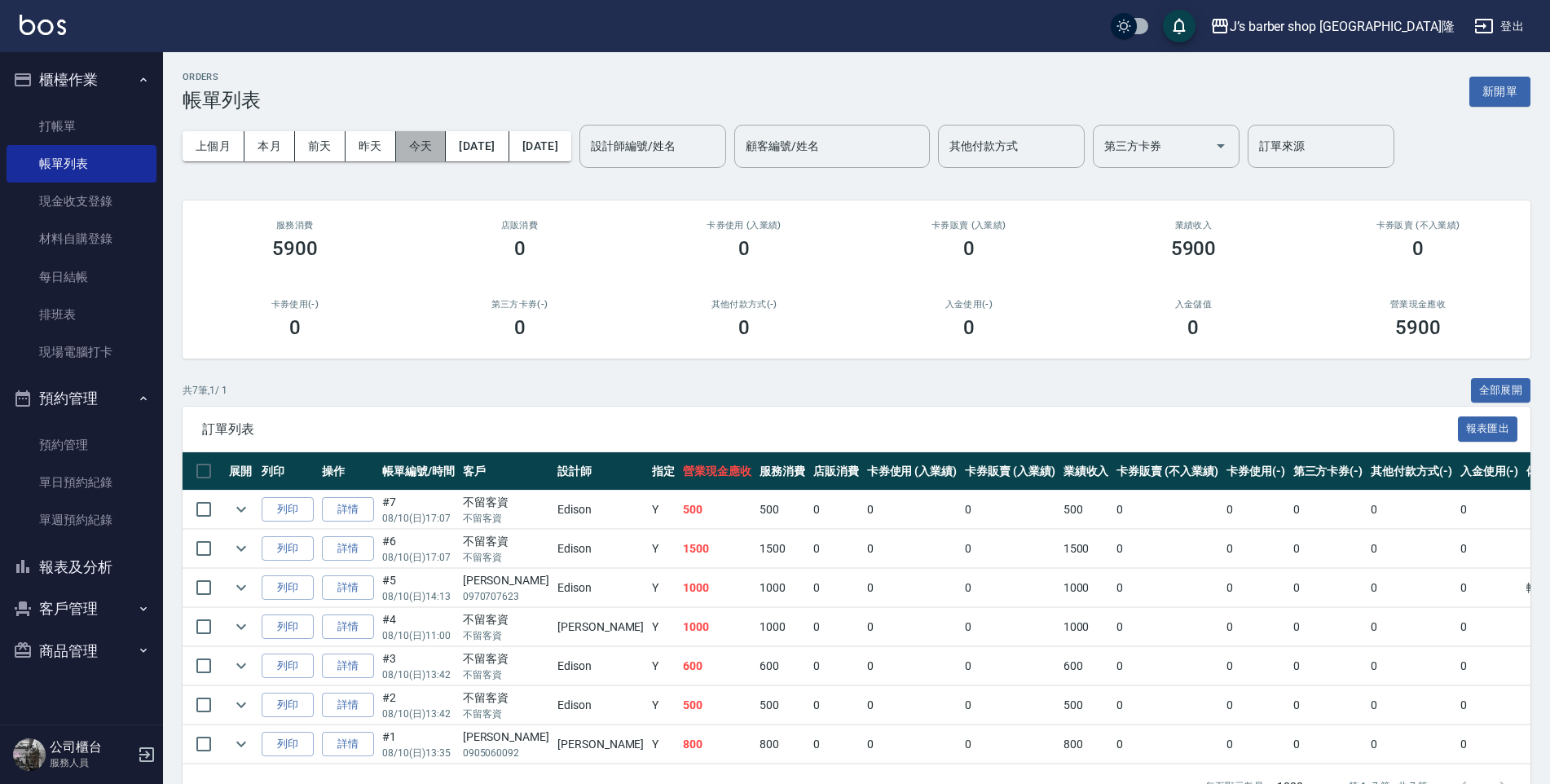
click at [417, 156] on button "今天" at bounding box center [420, 146] width 50 height 30
click at [377, 135] on button "昨天" at bounding box center [370, 146] width 50 height 30
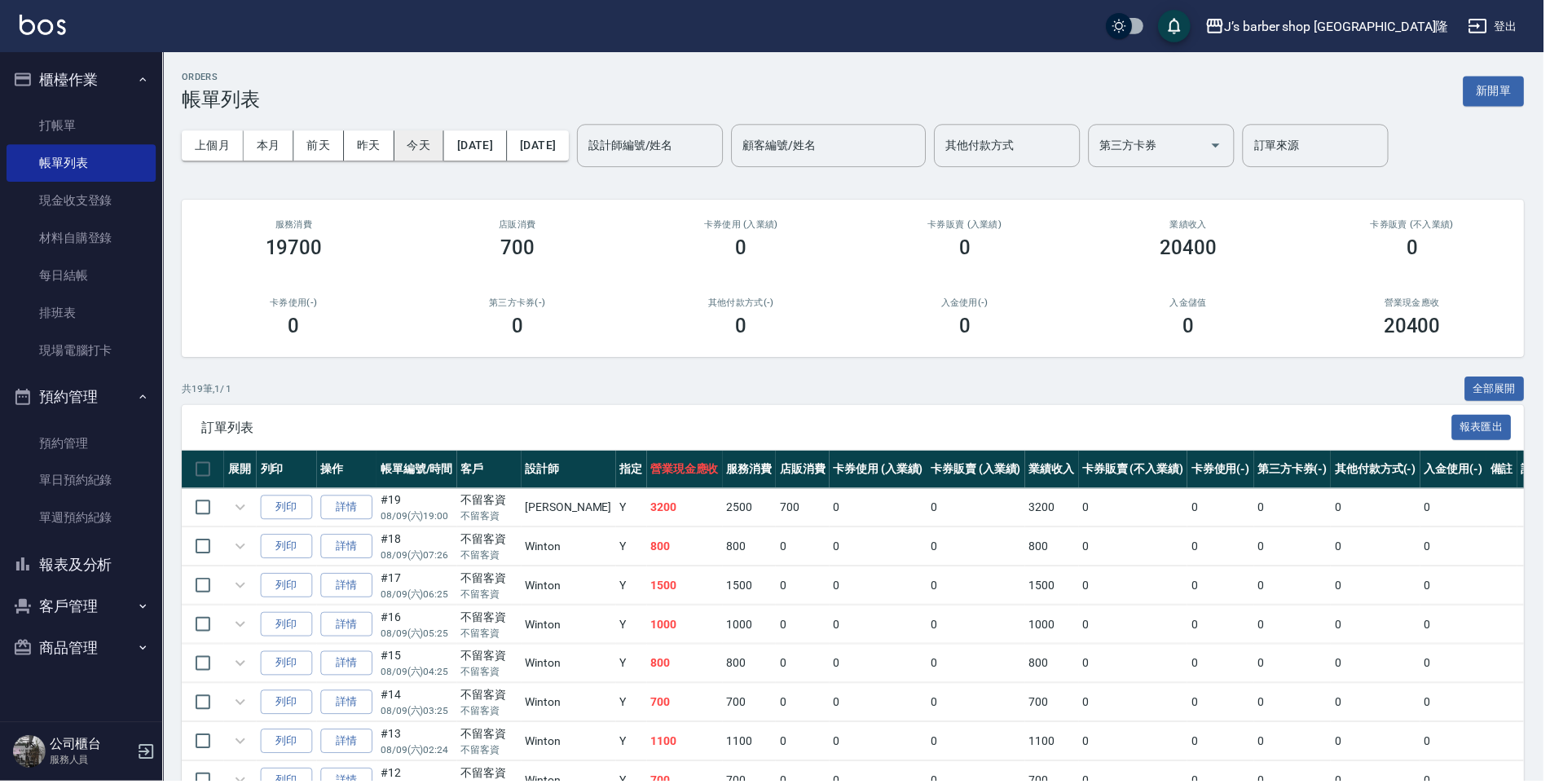
click at [396, 140] on button "今天" at bounding box center [420, 146] width 50 height 30
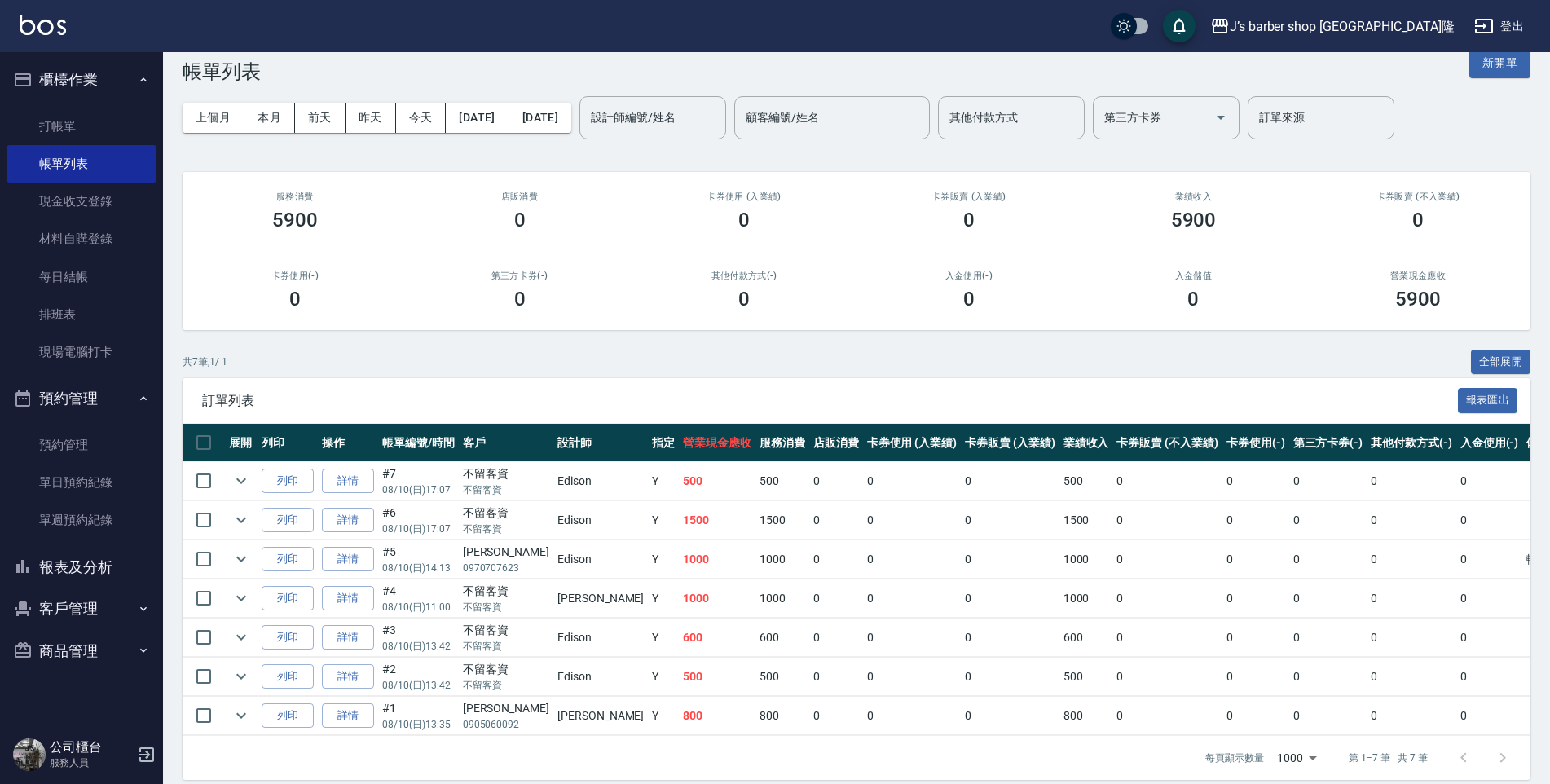
scroll to position [44, 0]
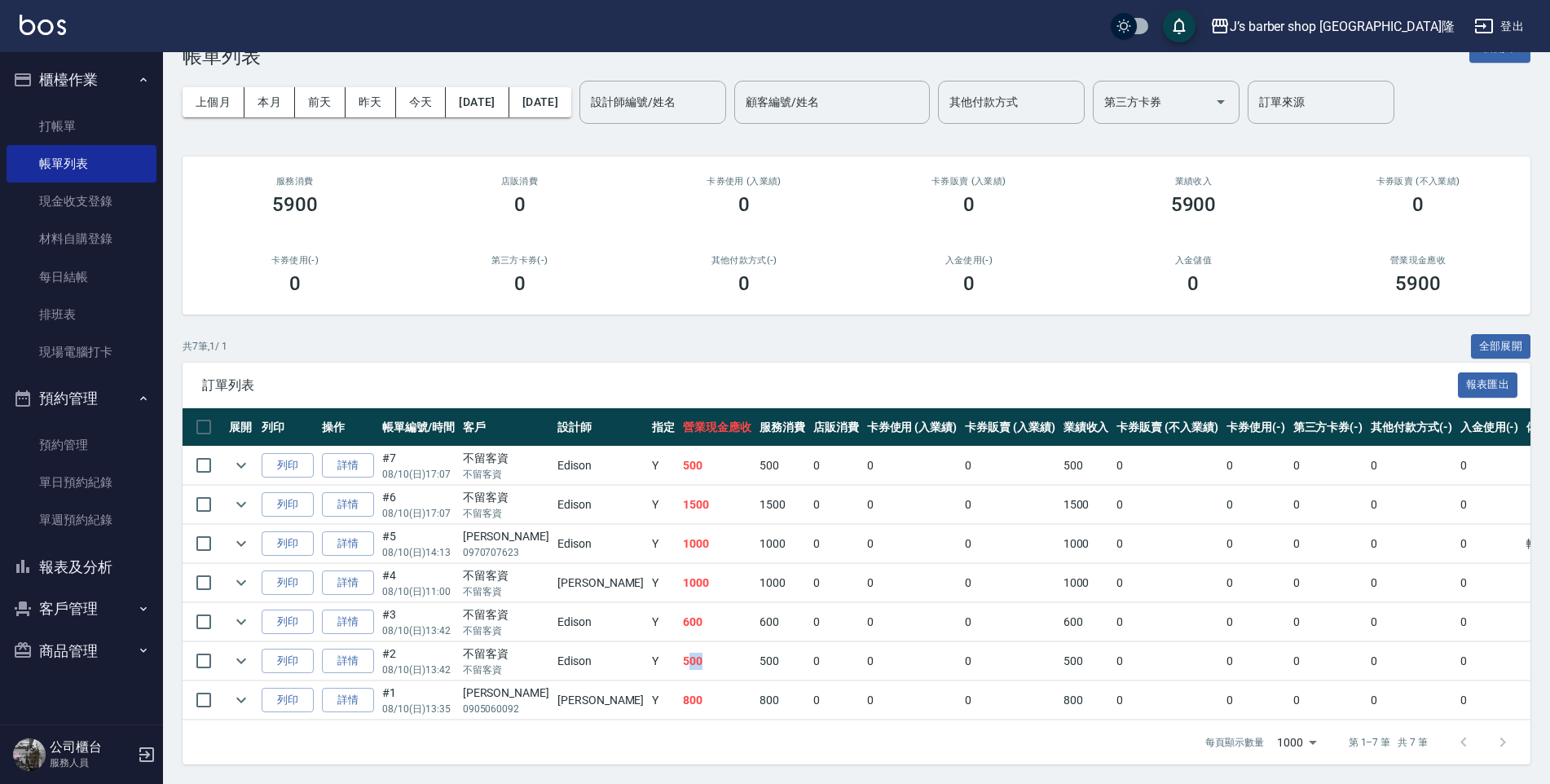
drag, startPoint x: 607, startPoint y: 665, endPoint x: 624, endPoint y: 663, distance: 17.1
click at [678, 663] on td "500" at bounding box center [717, 661] width 77 height 38
drag, startPoint x: 597, startPoint y: 617, endPoint x: 634, endPoint y: 620, distance: 37.1
click at [634, 620] on tr "列印 詳情 #3 08/10 (日) 13:42 不留客資 不留客資 Edison Y 600 600 0 0 0 600 0 0 0 0 0" at bounding box center [894, 622] width 1424 height 38
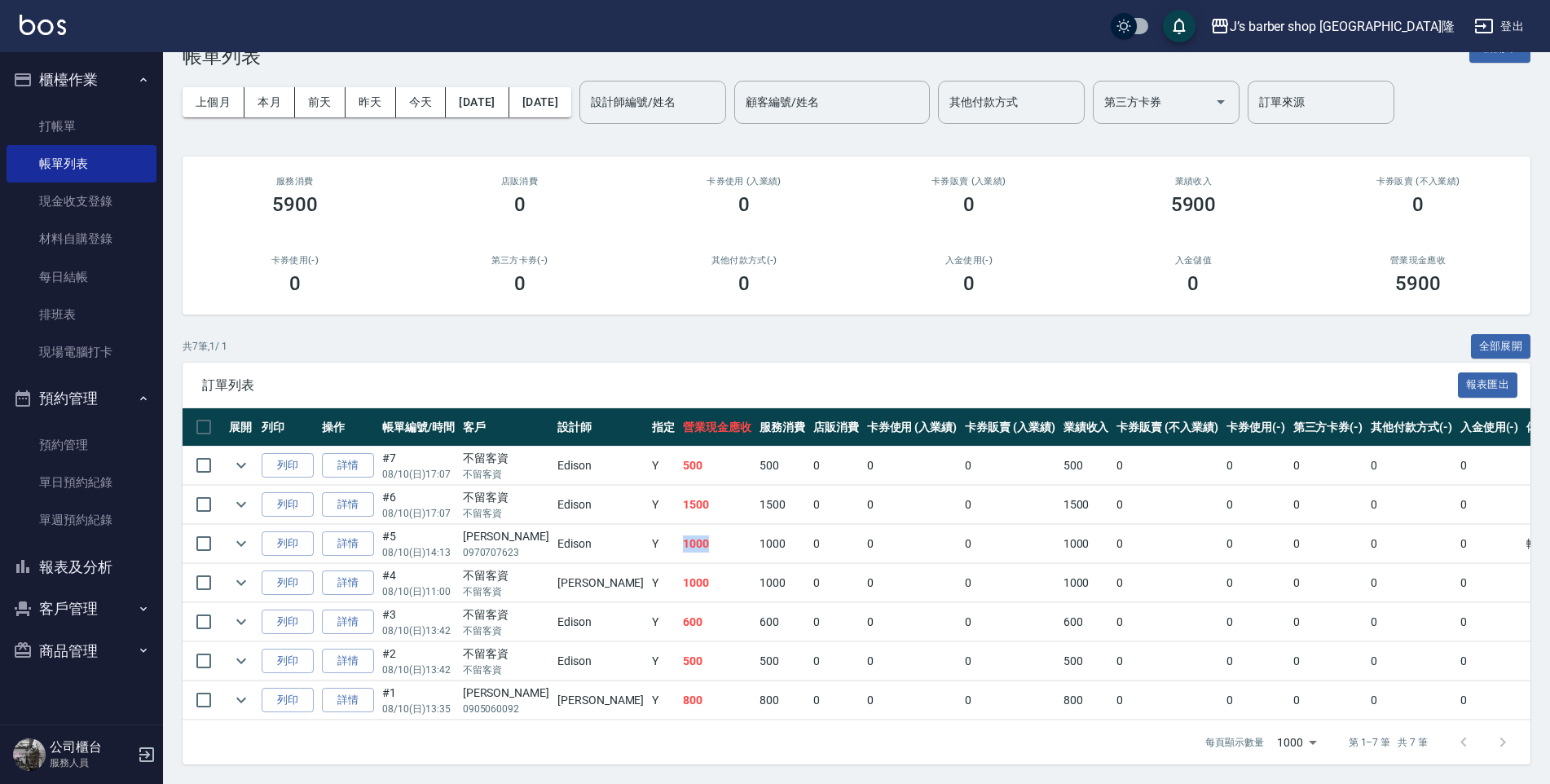
drag, startPoint x: 634, startPoint y: 620, endPoint x: 632, endPoint y: 548, distance: 72.0
click at [632, 548] on tr "列印 詳情 #5 08/10 (日) 14:13 [PERSON_NAME]0970707623 Edison Y 1000 1000 0 0 0 1000 …" at bounding box center [894, 543] width 1424 height 38
drag, startPoint x: 632, startPoint y: 548, endPoint x: 596, endPoint y: 507, distance: 54.6
click at [647, 507] on td "Y" at bounding box center [663, 505] width 31 height 38
drag, startPoint x: 609, startPoint y: 554, endPoint x: 625, endPoint y: 554, distance: 16.0
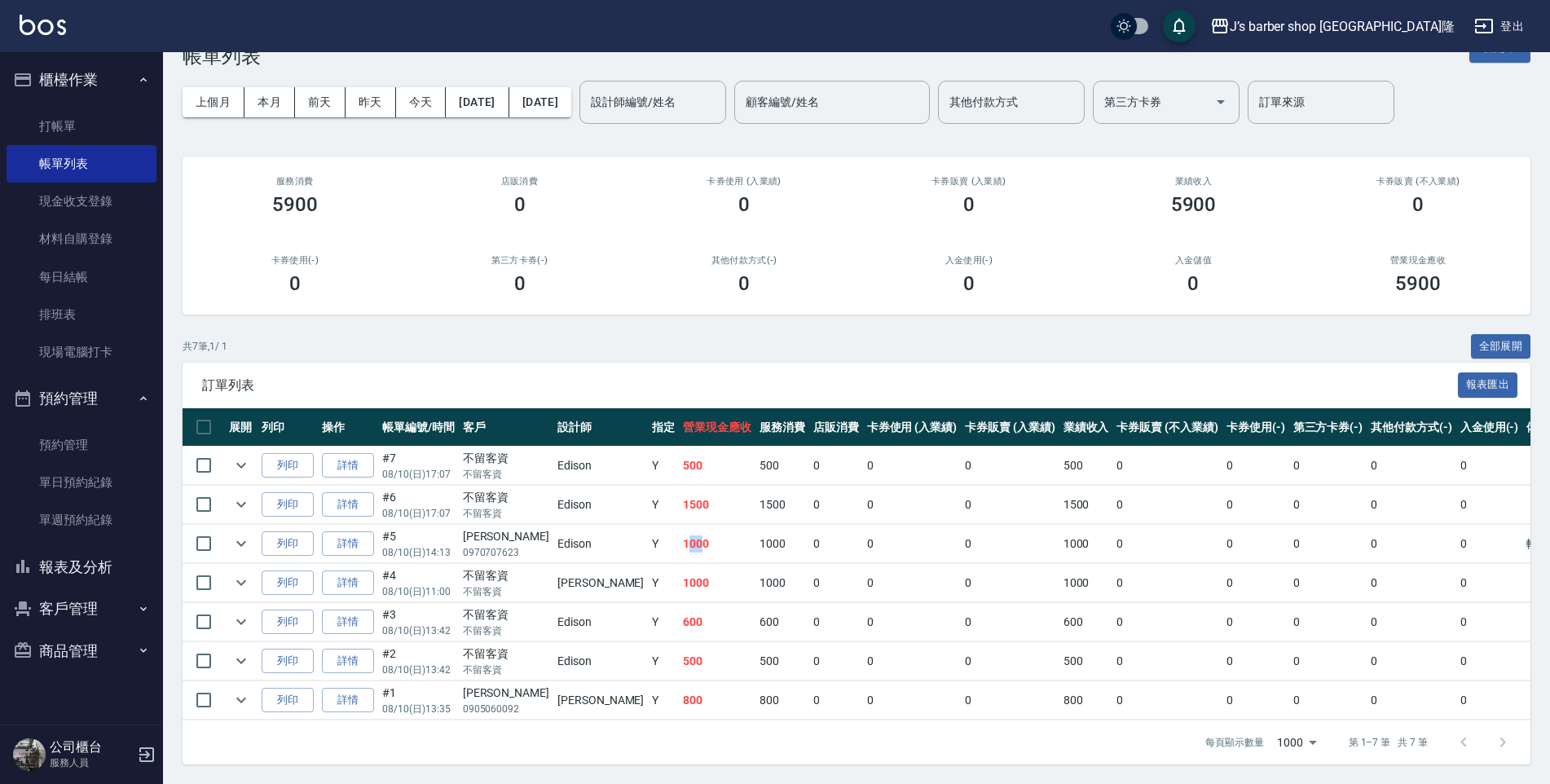
click at [678, 554] on td "1000" at bounding box center [717, 543] width 77 height 38
drag, startPoint x: 625, startPoint y: 554, endPoint x: 595, endPoint y: 544, distance: 31.6
click at [647, 544] on td "Y" at bounding box center [663, 543] width 31 height 38
drag, startPoint x: 597, startPoint y: 510, endPoint x: 636, endPoint y: 506, distance: 39.2
click at [636, 506] on tr "列印 詳情 #6 08/10 (日) 17:07 不留客資 不留客資 Edison Y 1500 1500 0 0 0 1500 0 0 0 0 0" at bounding box center [894, 505] width 1424 height 38
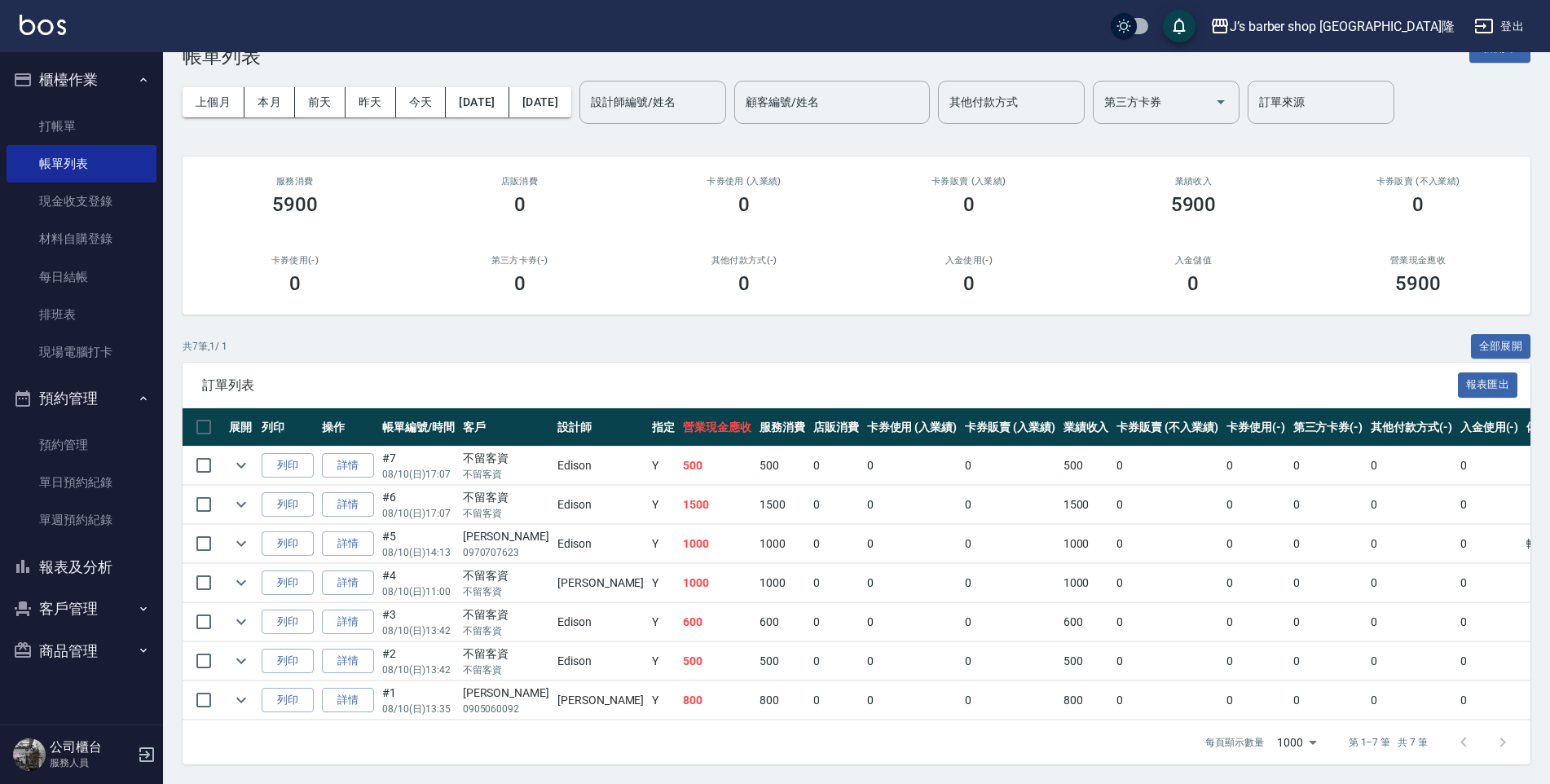
drag, startPoint x: 636, startPoint y: 506, endPoint x: 603, endPoint y: 475, distance: 45.3
click at [678, 475] on td "500" at bounding box center [717, 466] width 77 height 38
drag, startPoint x: 601, startPoint y: 464, endPoint x: 622, endPoint y: 464, distance: 21.0
click at [678, 464] on td "500" at bounding box center [717, 466] width 77 height 38
click at [118, 123] on link "打帳單" at bounding box center [81, 126] width 150 height 37
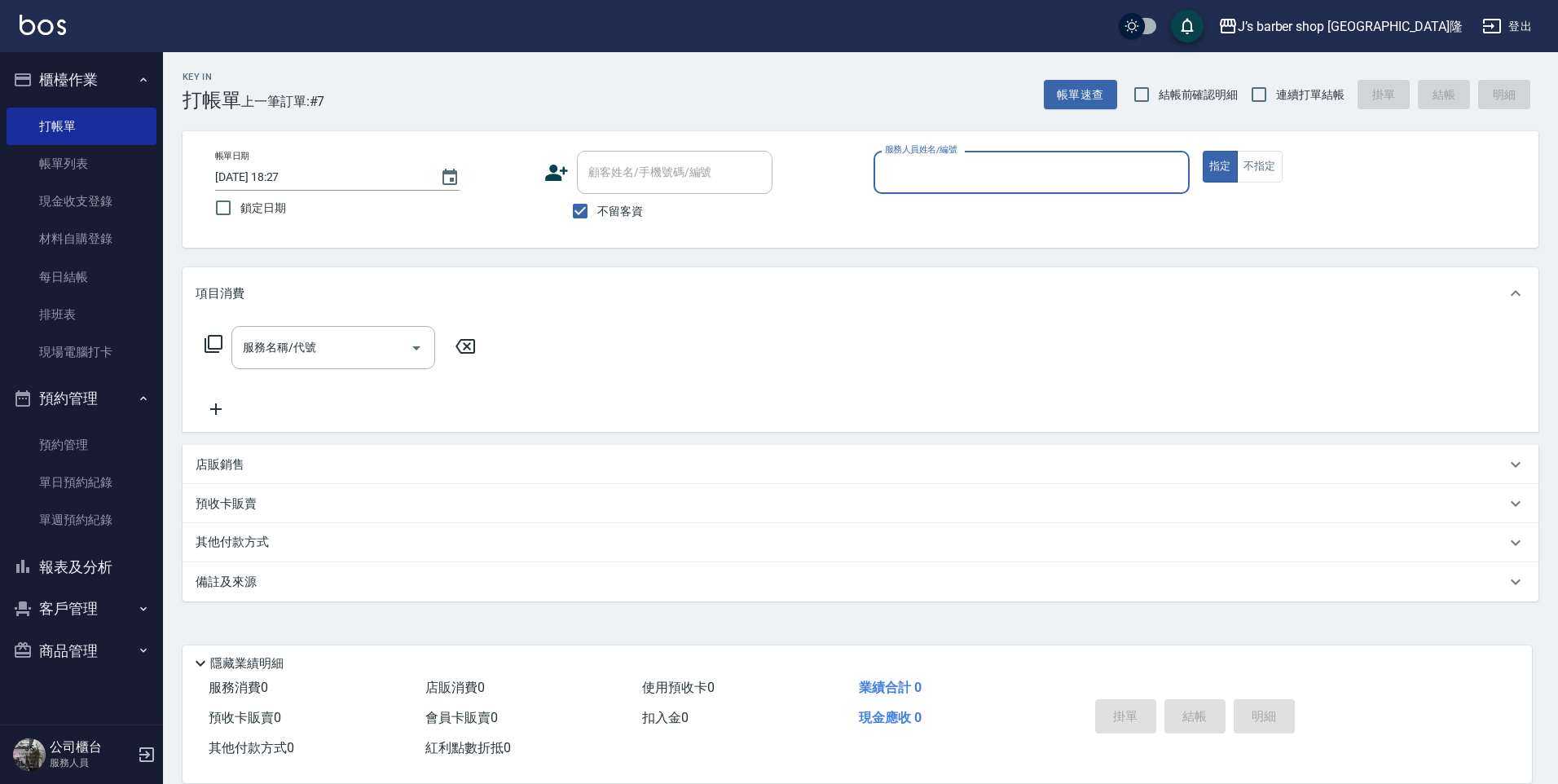
click at [931, 173] on input "服務人員姓名/編號" at bounding box center [1031, 171] width 302 height 28
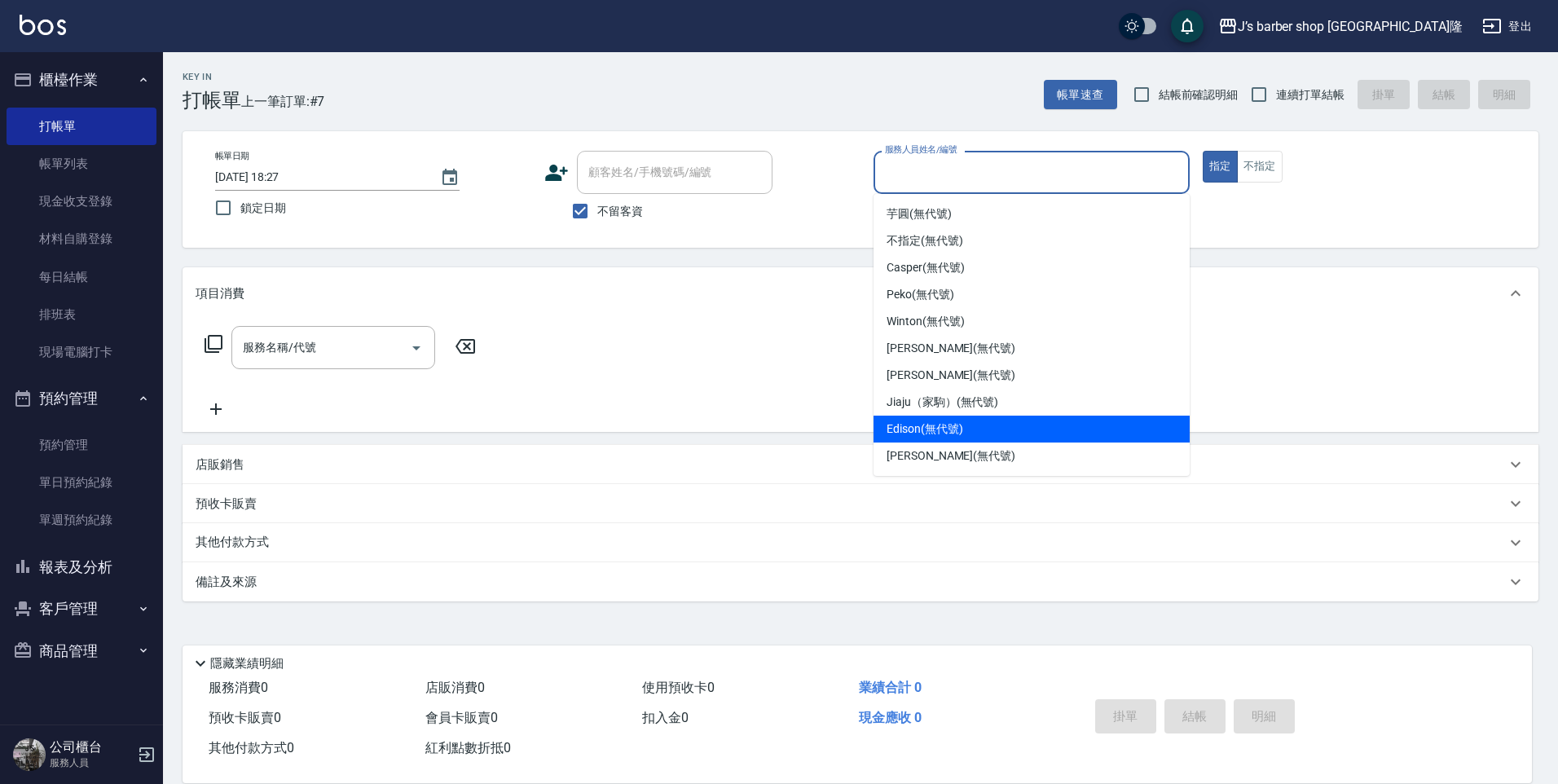
click at [944, 446] on ul "芋圓 (無代號) 不指定 (無代號) Casper (無代號) Peko (無代號) Winton (無代號) [PERSON_NAME] (無代號) [PE…" at bounding box center [1031, 335] width 316 height 282
click at [919, 428] on span "Edison (無代號)" at bounding box center [923, 428] width 76 height 17
type input "Edison(無代號)"
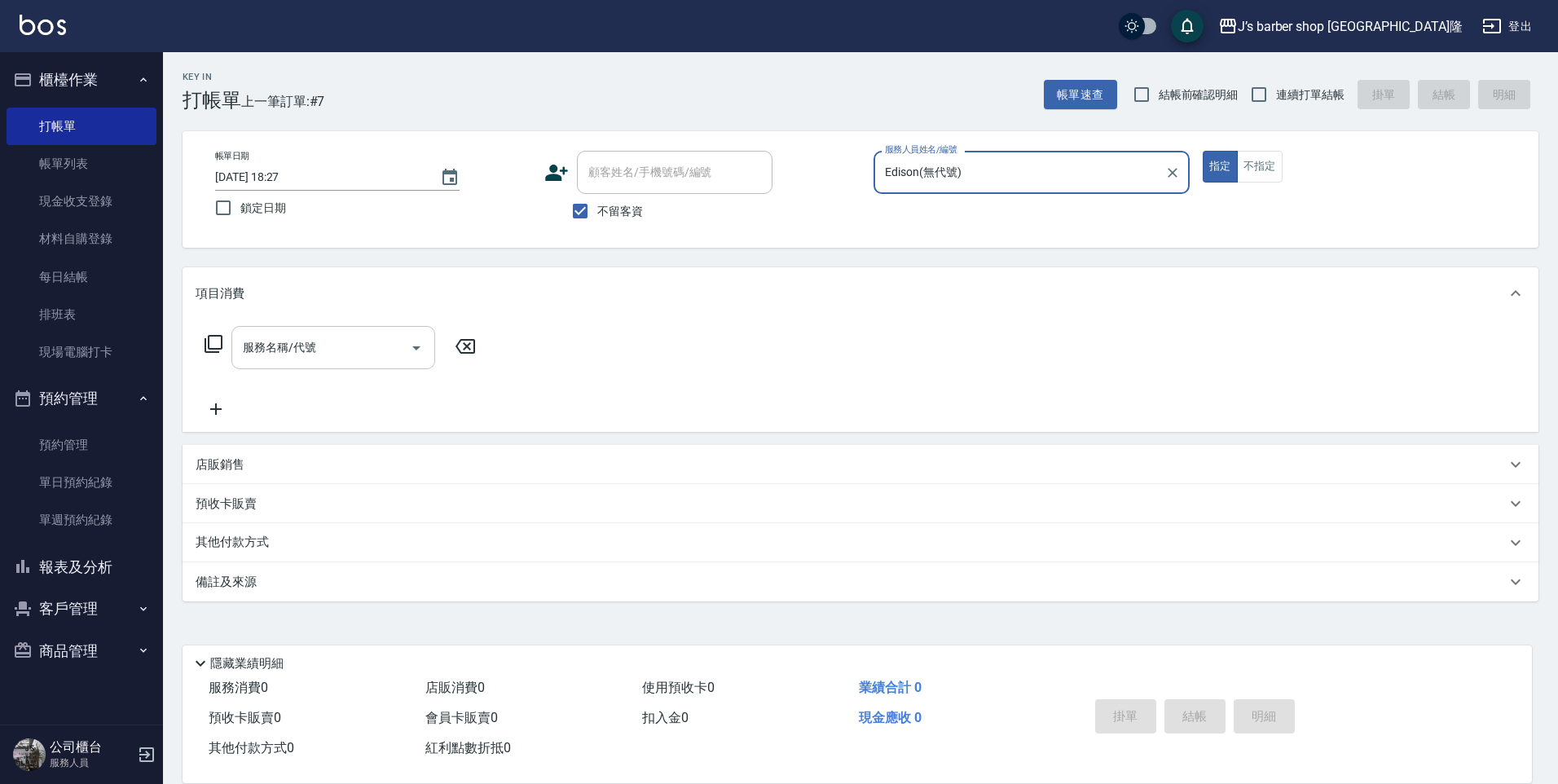
click at [357, 335] on input "服務名稱/代號" at bounding box center [321, 346] width 165 height 28
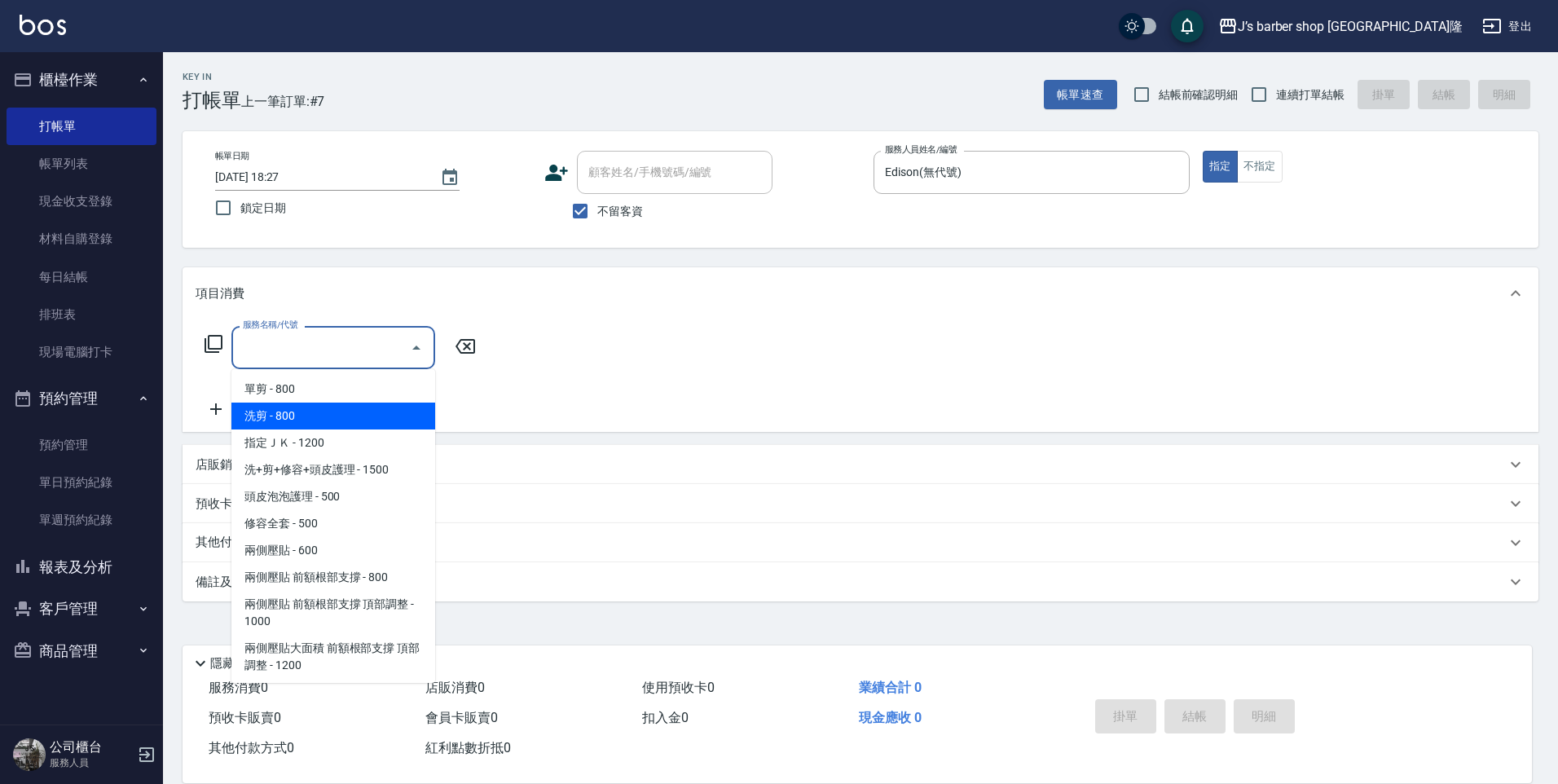
click at [354, 414] on span "洗剪 - 800" at bounding box center [333, 415] width 203 height 26
type input "洗剪(101)"
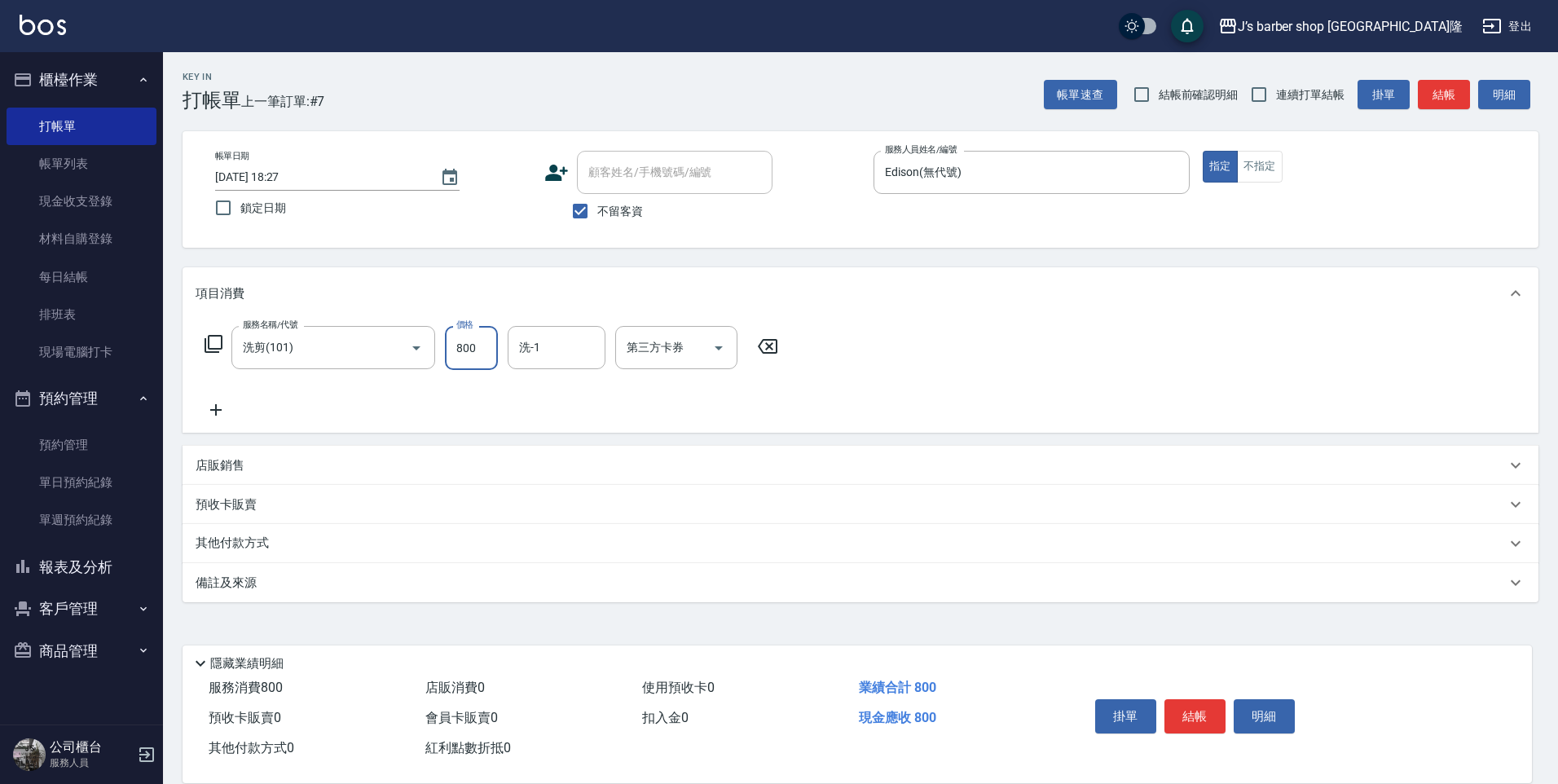
click at [455, 354] on input "800" at bounding box center [471, 347] width 53 height 44
type input "500"
click at [1178, 717] on button "結帳" at bounding box center [1194, 717] width 61 height 35
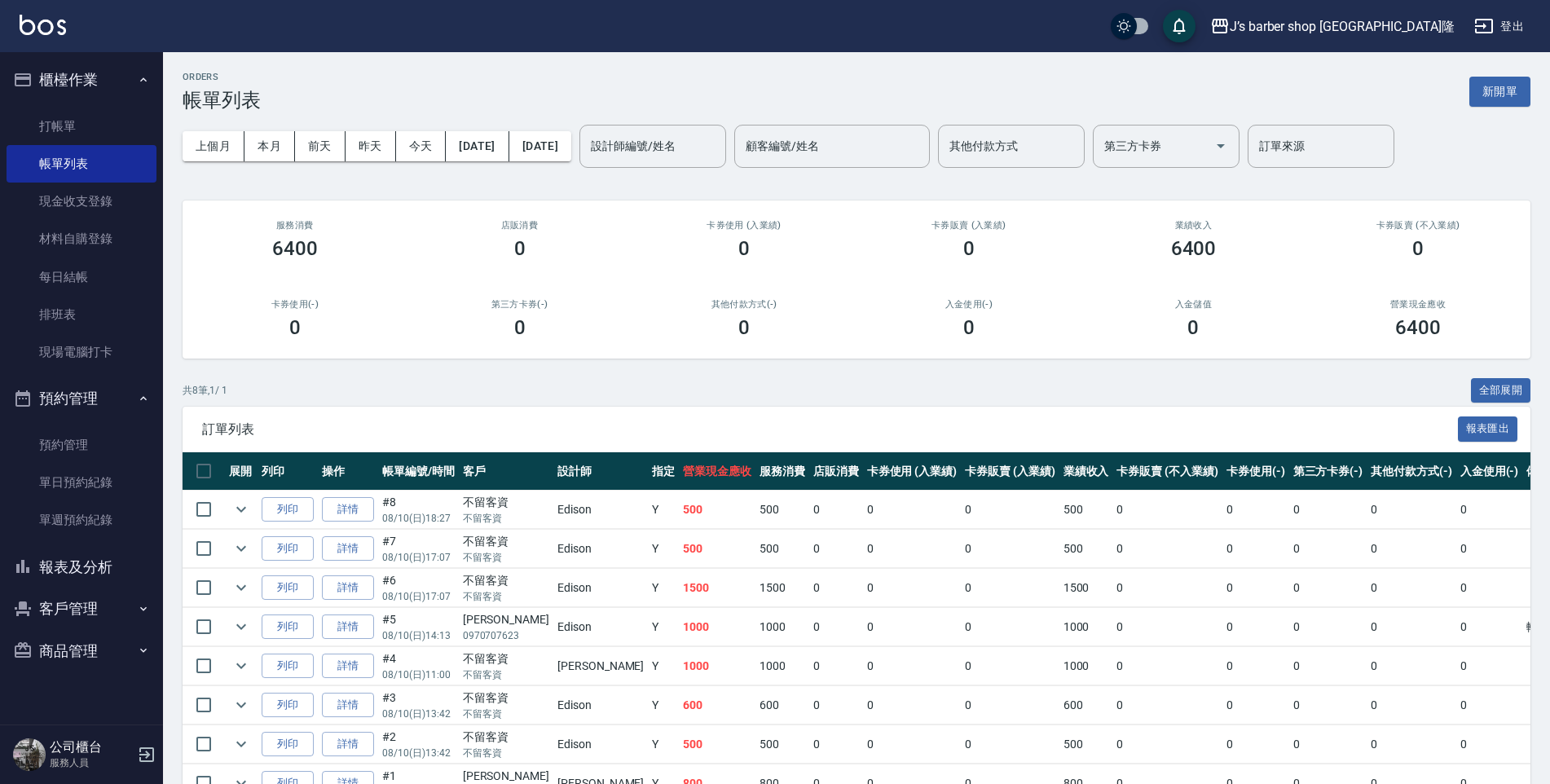
click at [409, 166] on div "上個月 本月 [DATE] [DATE] [DATE] [DATE] [DATE] 設計師編號/姓名 設計師編號/姓名 顧客編號/姓名 顧客編號/姓名 其他付…" at bounding box center [856, 146] width 1348 height 69
click at [416, 156] on button "今天" at bounding box center [420, 146] width 50 height 30
click at [726, 160] on div "設計師編號/姓名" at bounding box center [652, 146] width 147 height 43
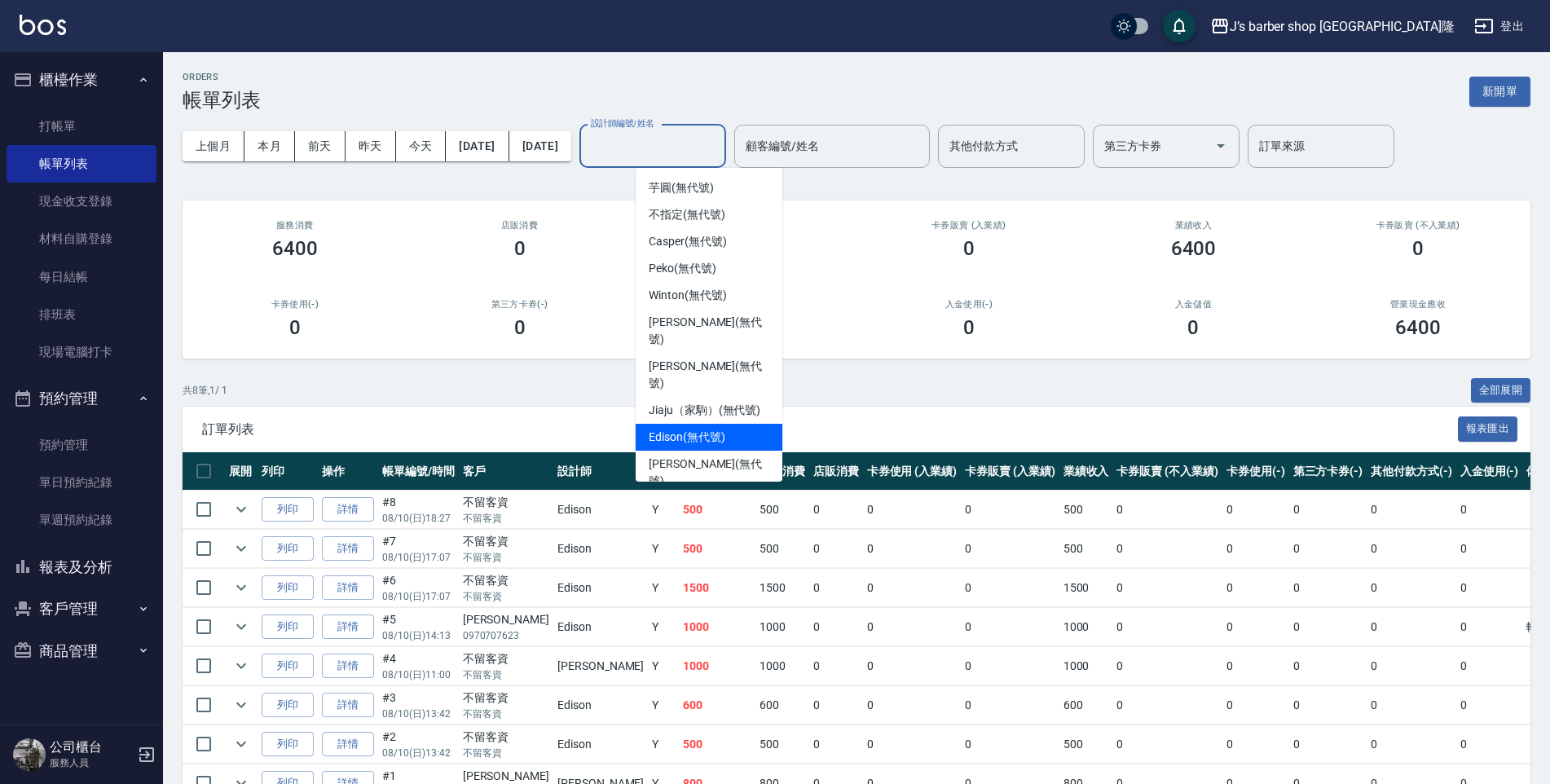
click at [699, 424] on div "Edison (無代號)" at bounding box center [708, 437] width 147 height 26
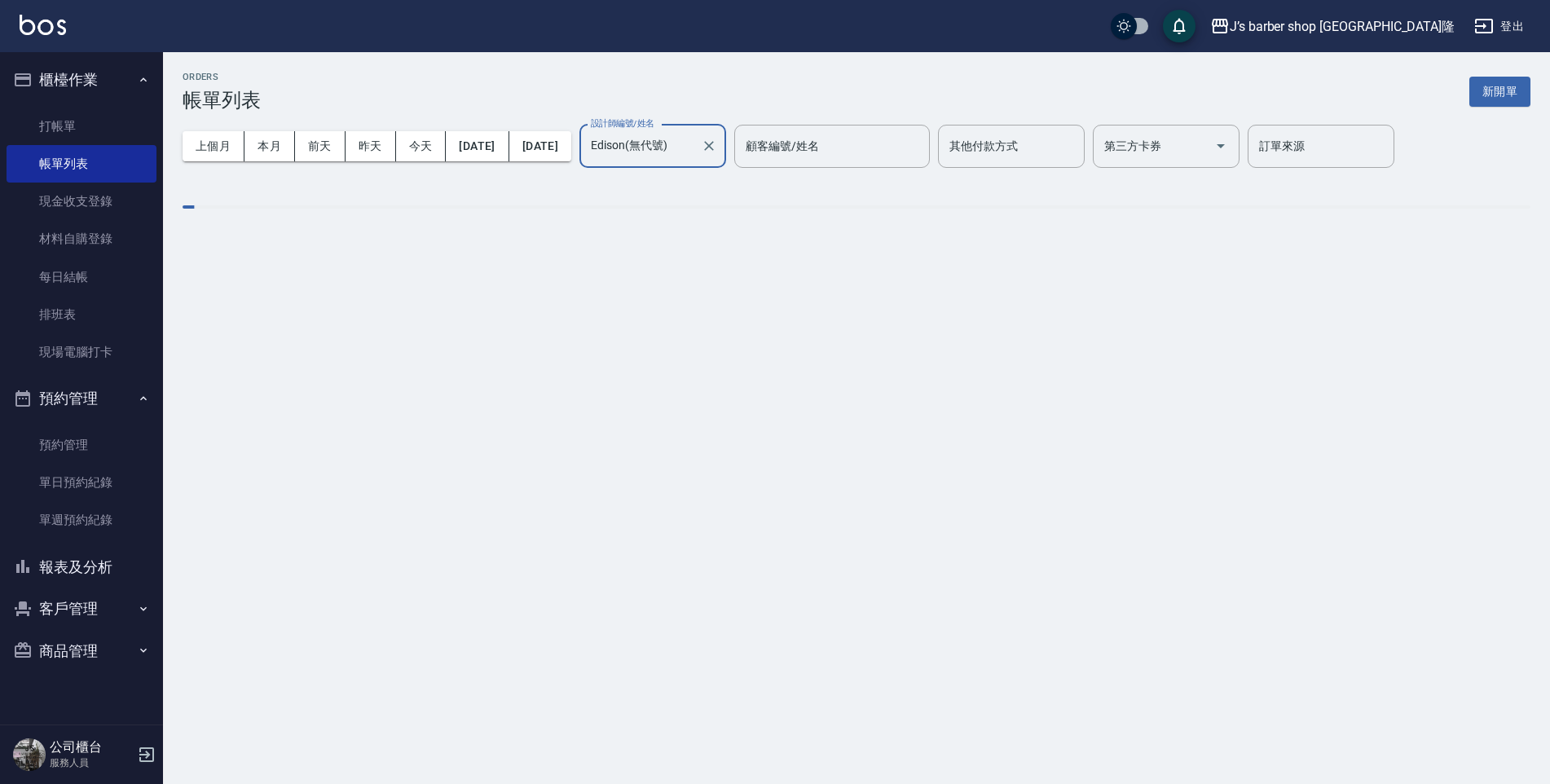
type input "Edison(無代號)"
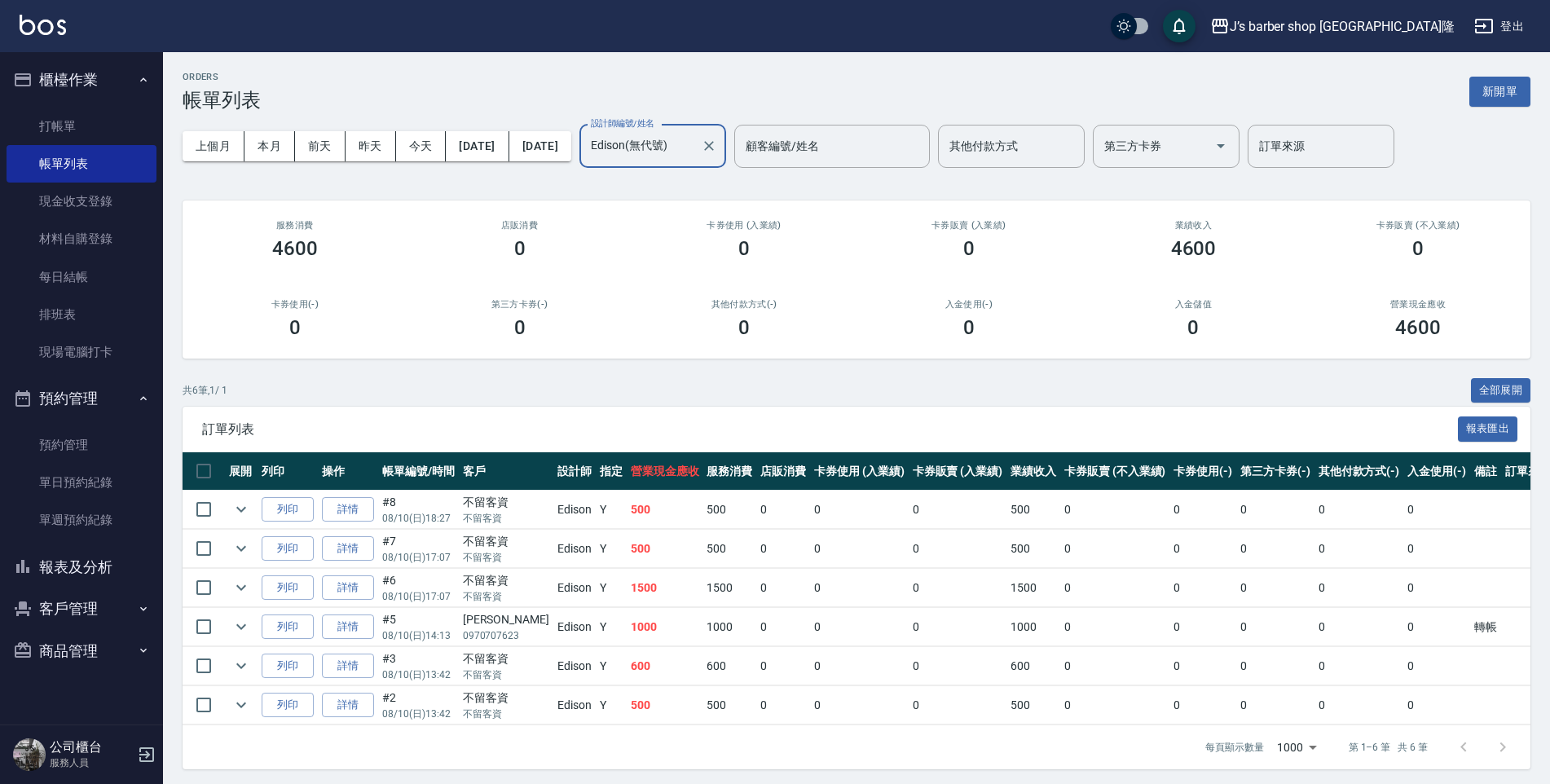
click at [96, 557] on button "報表及分析" at bounding box center [81, 567] width 150 height 42
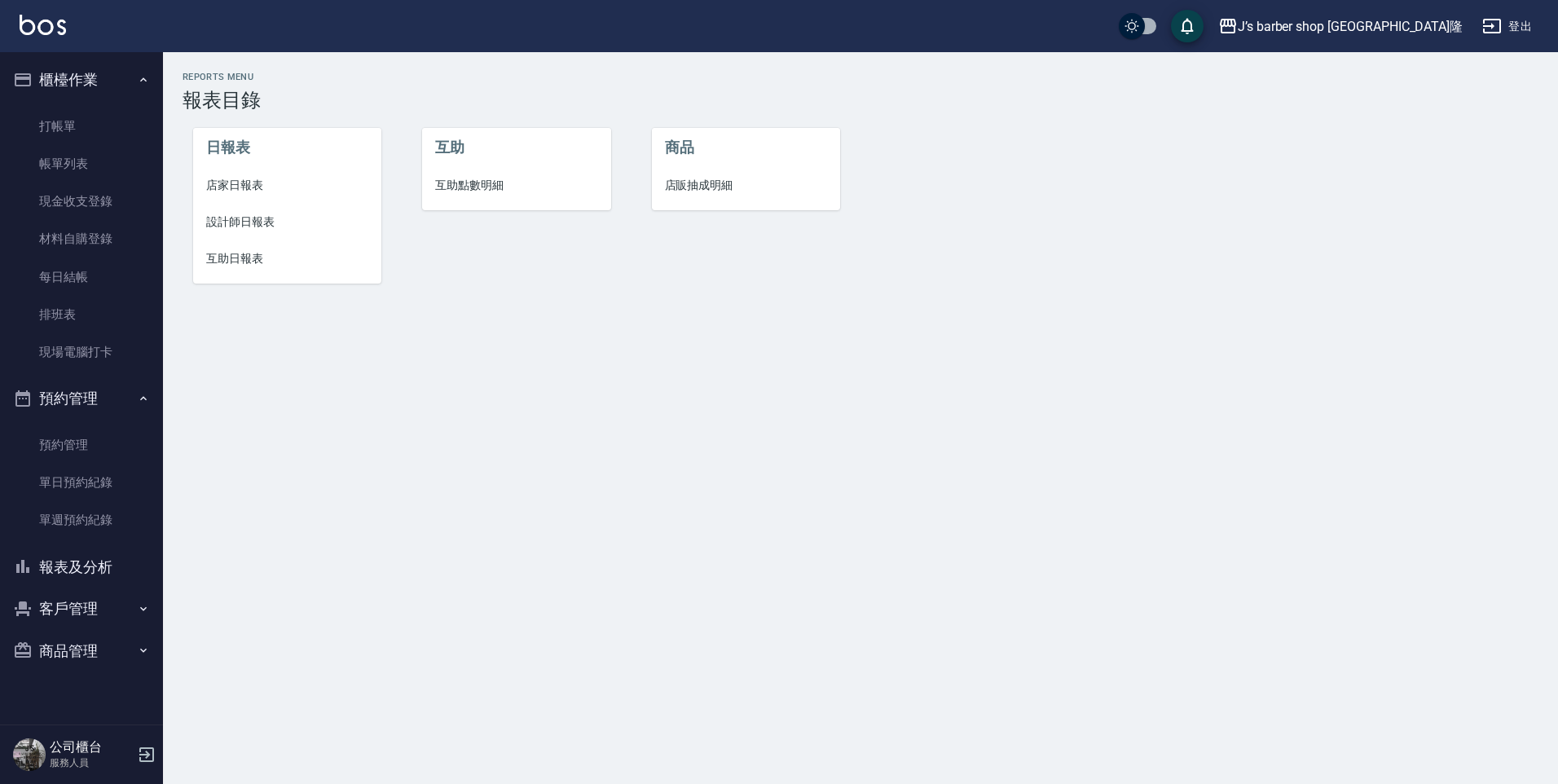
click at [254, 232] on li "設計師日報表" at bounding box center [287, 222] width 189 height 36
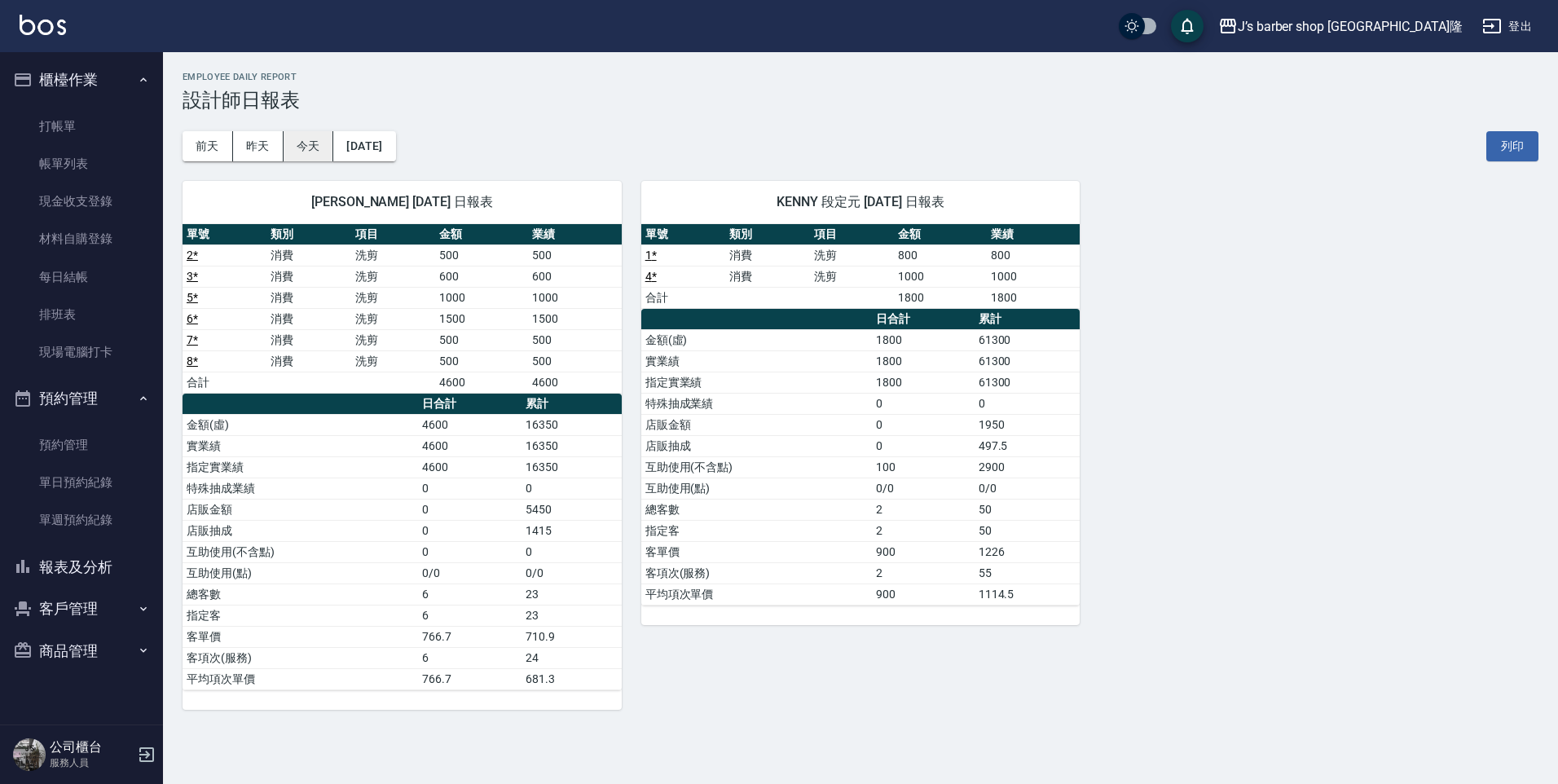
click at [328, 148] on button "今天" at bounding box center [308, 146] width 50 height 30
click at [121, 109] on link "打帳單" at bounding box center [81, 126] width 150 height 37
